Goal: Find contact information: Obtain details needed to contact an individual or organization

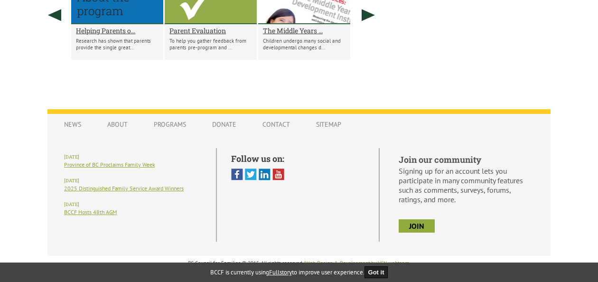
scroll to position [754, 0]
click at [276, 126] on link "Contact" at bounding box center [276, 124] width 46 height 18
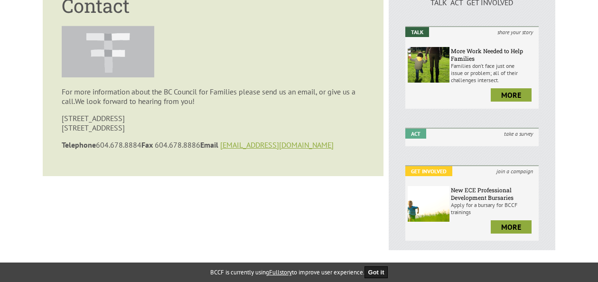
scroll to position [190, 0]
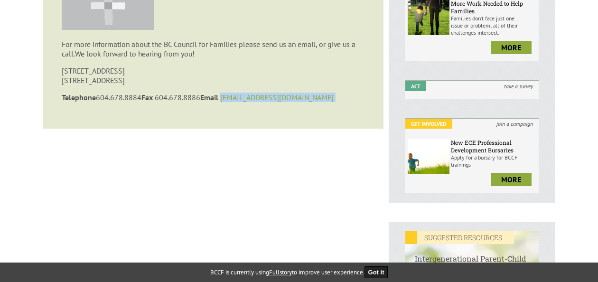
drag, startPoint x: 277, startPoint y: 102, endPoint x: 231, endPoint y: 101, distance: 45.1
click at [231, 101] on p "Telephone [PHONE_NUMBER] Fax [PHONE_NUMBER] Email [EMAIL_ADDRESS][DOMAIN_NAME]" at bounding box center [213, 97] width 303 height 9
drag, startPoint x: 231, startPoint y: 101, endPoint x: 240, endPoint y: 99, distance: 8.4
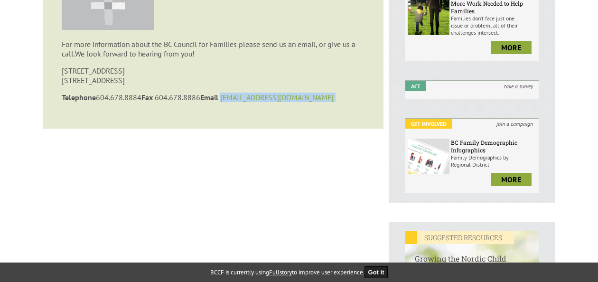
copy p "[EMAIL_ADDRESS][DOMAIN_NAME]"
